Goal: Information Seeking & Learning: Learn about a topic

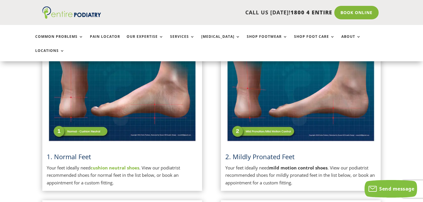
scroll to position [165, 0]
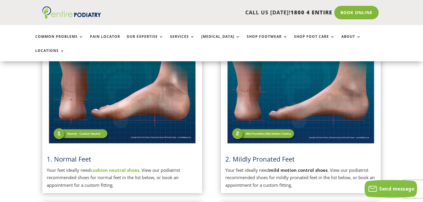
click at [81, 155] on link "1. Normal Feet" at bounding box center [69, 159] width 44 height 9
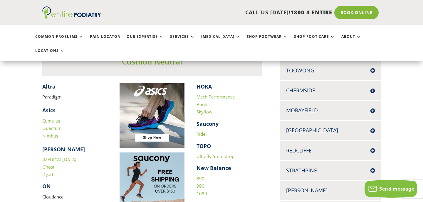
scroll to position [174, 0]
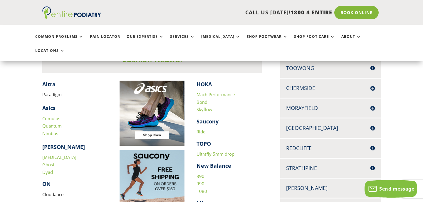
click at [111, 117] on div "​ Altra Paradigm Asics Cumulus Quantum Nimbus [PERSON_NAME] [MEDICAL_DATA] Ghos…" at bounding box center [152, 177] width 220 height 193
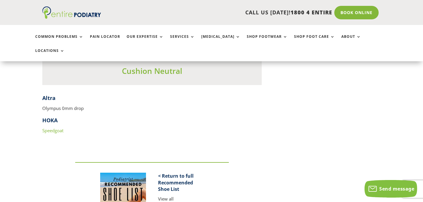
scroll to position [723, 0]
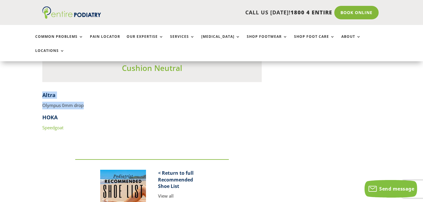
drag, startPoint x: 84, startPoint y: 93, endPoint x: 36, endPoint y: 78, distance: 49.7
copy div "Altra Olympus 0mm drop"
drag, startPoint x: 66, startPoint y: 116, endPoint x: 37, endPoint y: 103, distance: 31.6
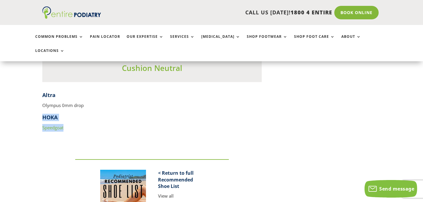
copy div "HOKA Speedgoat"
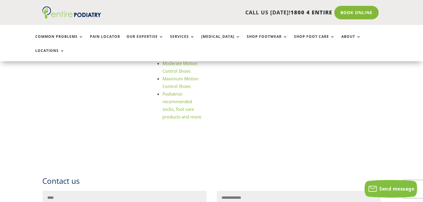
scroll to position [894, 0]
